Goal: Task Accomplishment & Management: Manage account settings

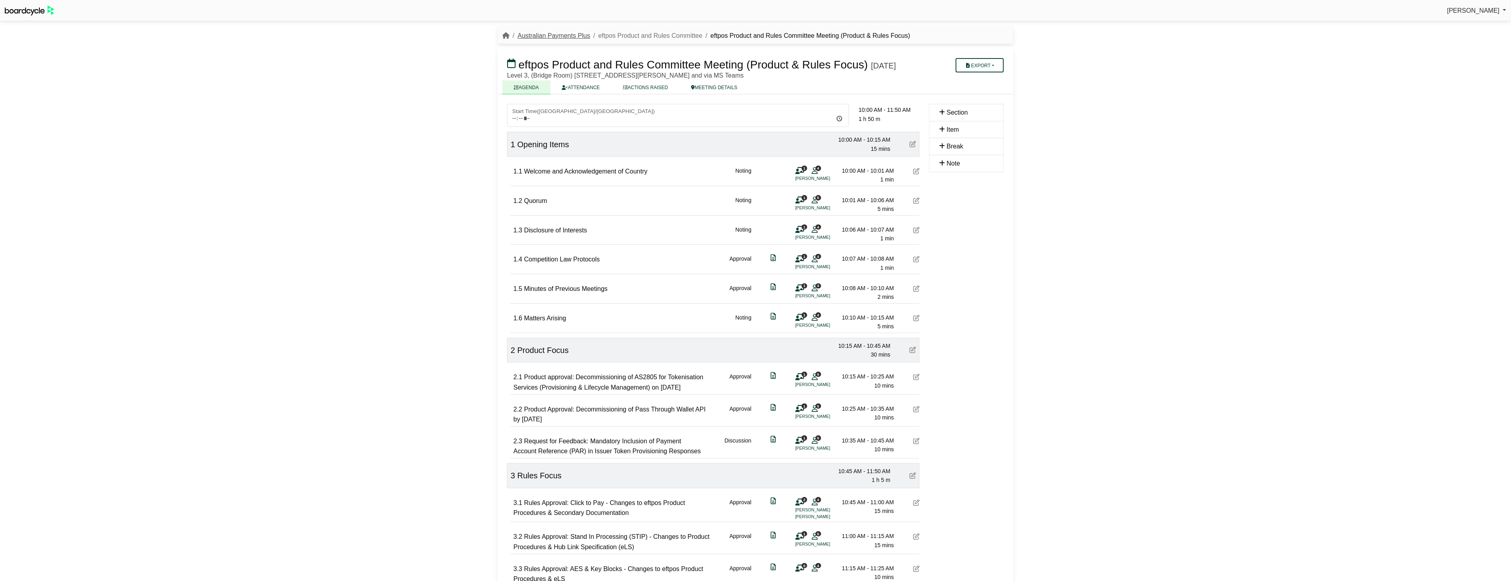
click at [578, 34] on link "Australian Payments Plus" at bounding box center [554, 35] width 72 height 7
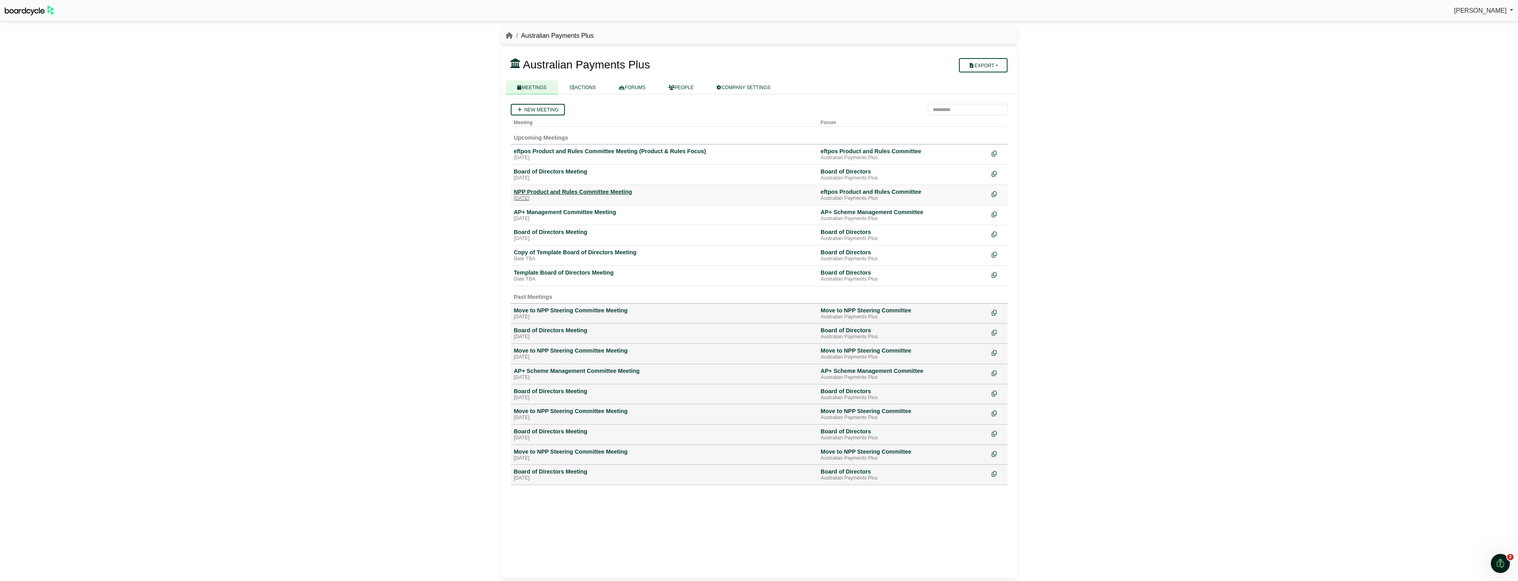
click at [579, 189] on div "NPP Product and Rules Committee Meeting" at bounding box center [664, 191] width 301 height 7
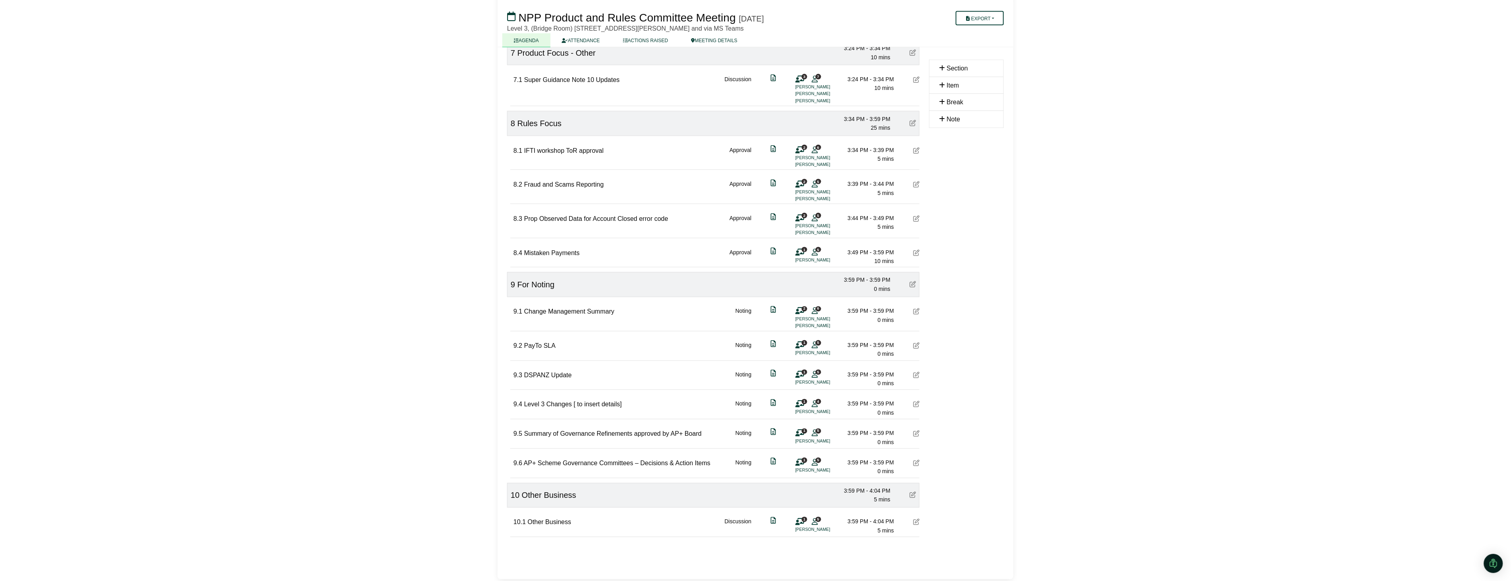
scroll to position [860, 0]
click at [574, 523] on div "10.1 Other Business Discussion 1 5 Marnie Ryan 3:59 PM - 4:04 PM 5 mins" at bounding box center [717, 519] width 406 height 27
click at [916, 521] on icon at bounding box center [916, 521] width 6 height 6
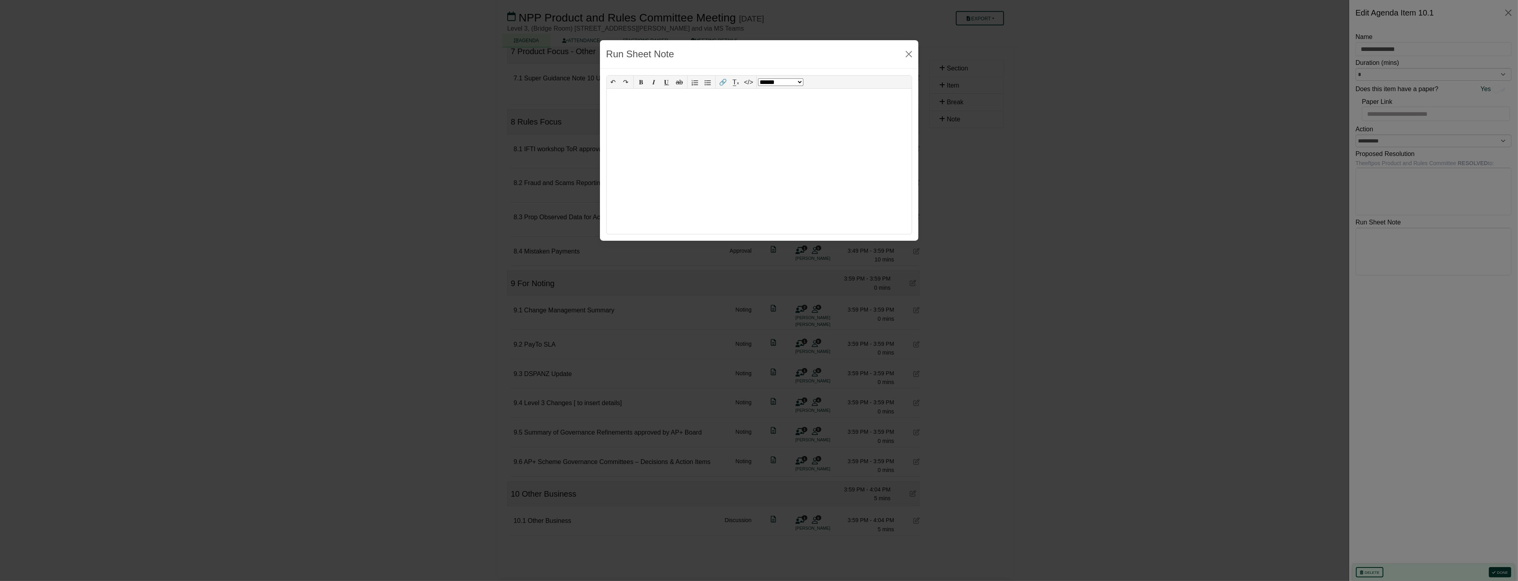
select select "*"
click at [696, 96] on div "**********" at bounding box center [759, 161] width 305 height 145
click at [910, 52] on button "Close" at bounding box center [908, 54] width 13 height 13
select select "******"
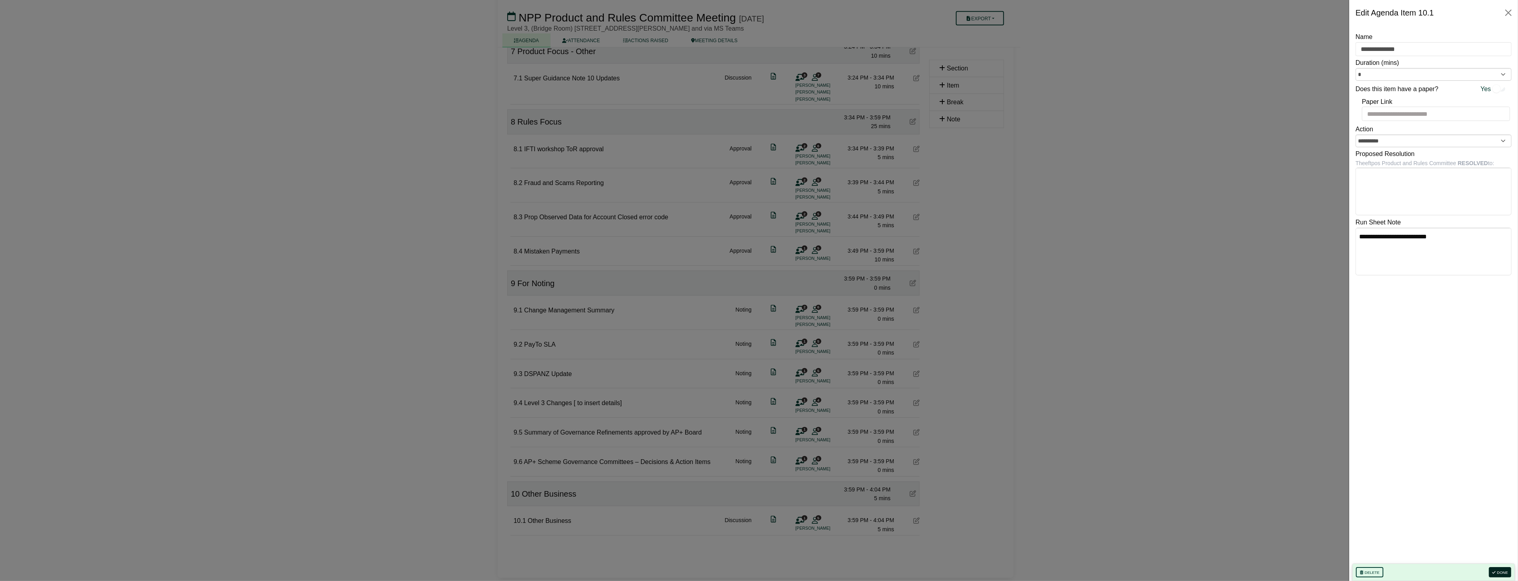
click at [1502, 574] on button "Done" at bounding box center [1500, 572] width 22 height 10
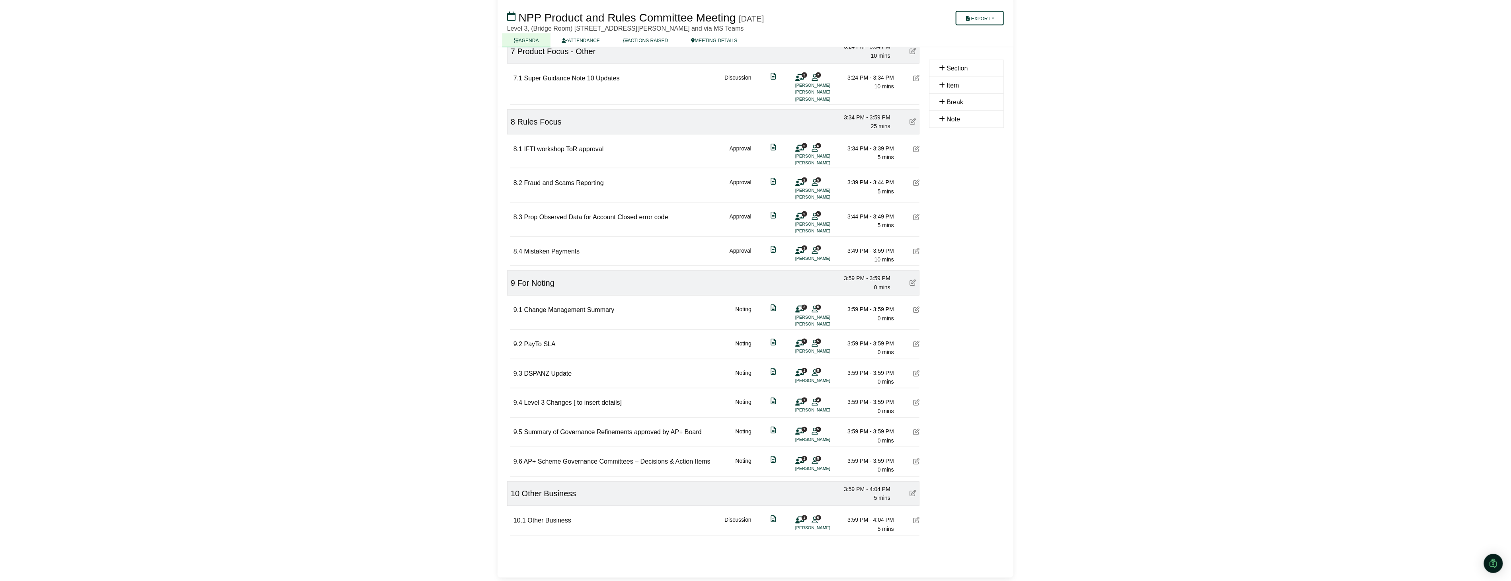
click at [543, 519] on span "Other Business" at bounding box center [549, 521] width 43 height 7
